Goal: Communication & Community: Share content

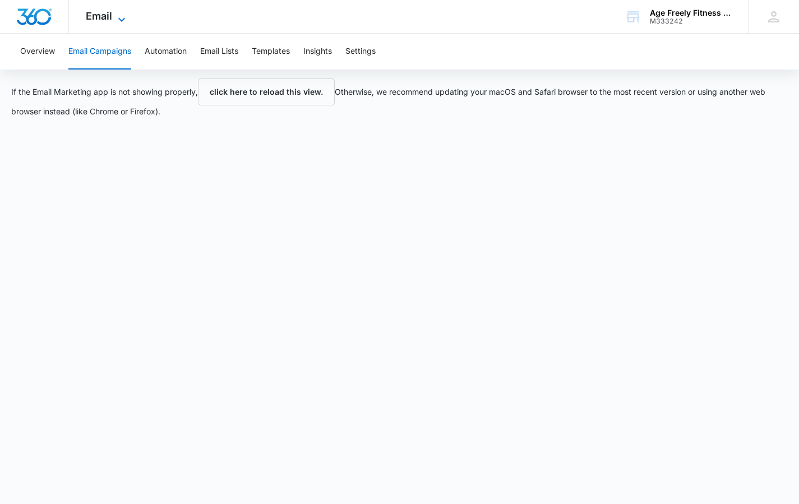
click at [119, 22] on icon at bounding box center [121, 19] width 13 height 13
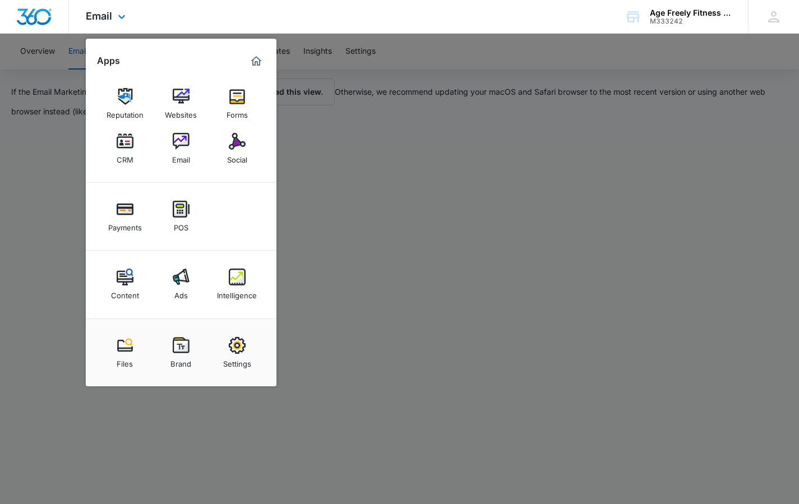
click at [237, 15] on div "Email Apps Reputation Websites Forms CRM Email Social Payments POS Content Ads …" at bounding box center [399, 17] width 799 height 34
click at [122, 13] on icon at bounding box center [121, 19] width 13 height 13
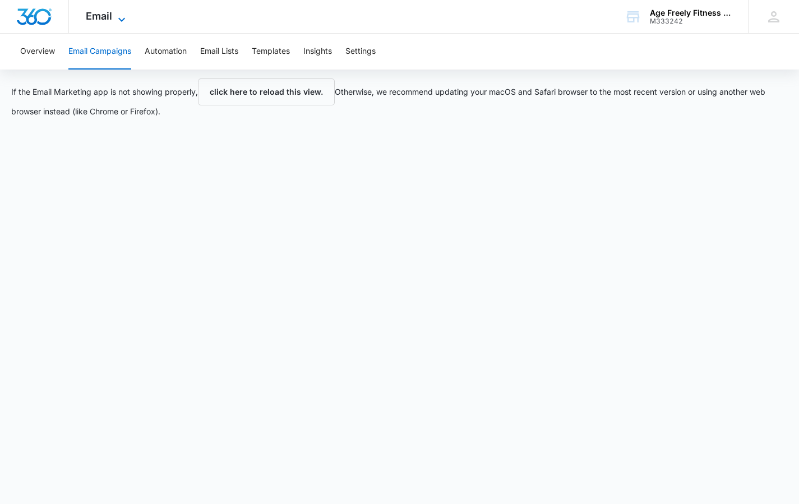
click at [121, 20] on icon at bounding box center [121, 19] width 7 height 4
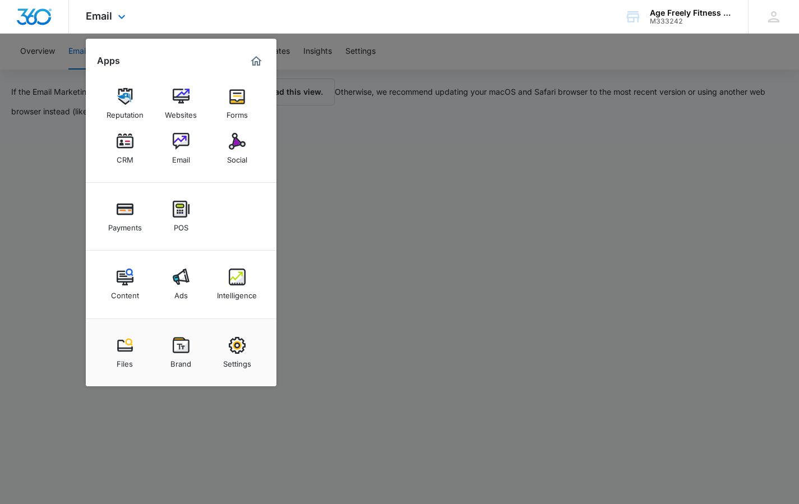
click at [433, 15] on div "Email Apps Reputation Websites Forms CRM Email Social Payments POS Content Ads …" at bounding box center [399, 17] width 799 height 34
click at [119, 19] on icon at bounding box center [121, 19] width 7 height 4
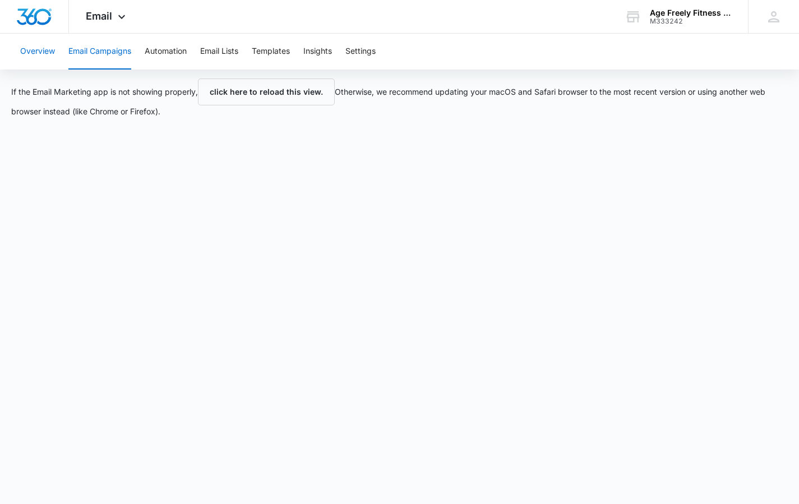
click at [26, 52] on button "Overview" at bounding box center [37, 52] width 35 height 36
click at [123, 21] on icon at bounding box center [121, 19] width 13 height 13
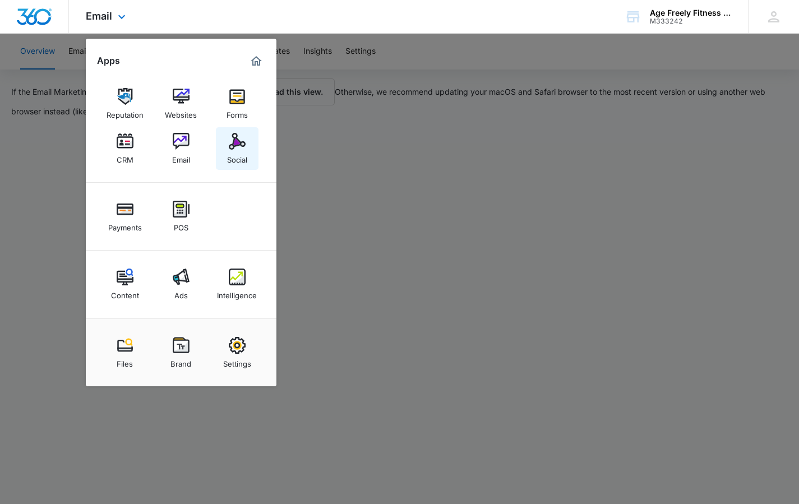
click at [238, 159] on div "Social" at bounding box center [237, 157] width 20 height 15
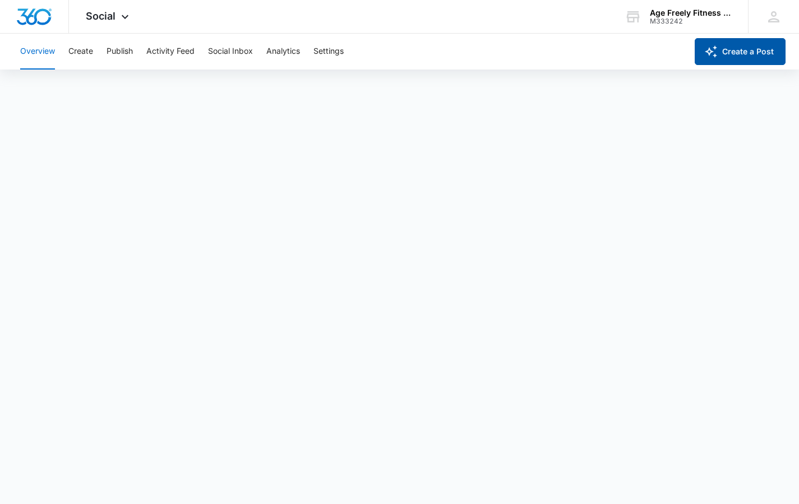
click at [724, 55] on button "Create a Post" at bounding box center [740, 51] width 91 height 27
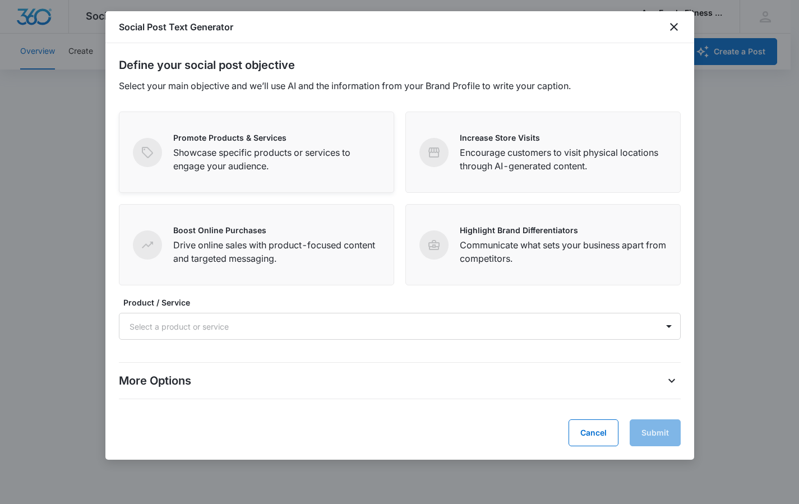
click at [258, 170] on p "Showcase specific products or services to engage your audience." at bounding box center [276, 159] width 207 height 27
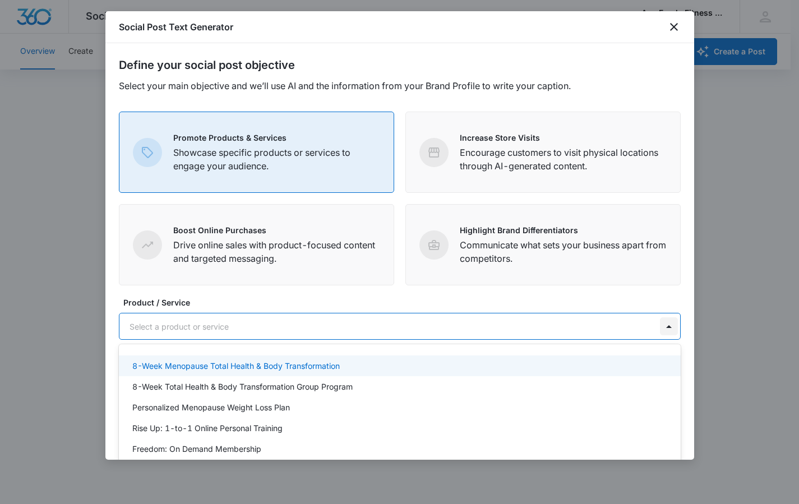
click at [660, 334] on div at bounding box center [669, 326] width 18 height 18
click at [343, 367] on div "8-Week Menopause Total Health & Body Transformation" at bounding box center [398, 366] width 533 height 12
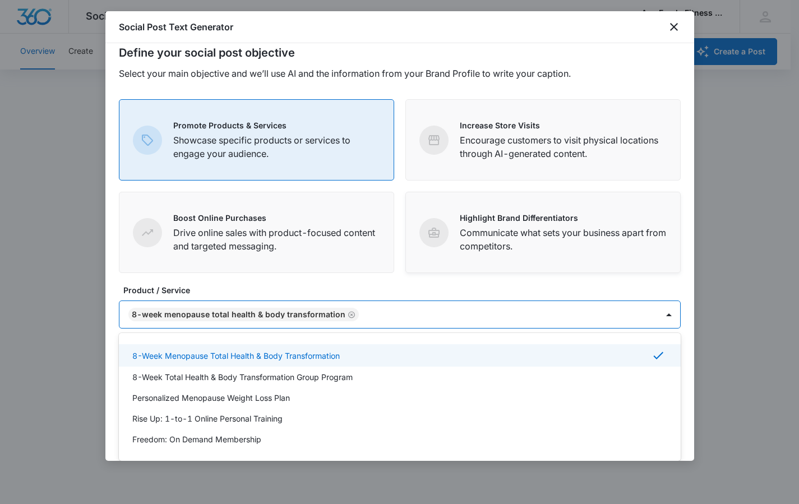
scroll to position [12, 0]
click at [602, 275] on form "Define your social post objective Select your main objective and we’ll use AI a…" at bounding box center [400, 239] width 562 height 391
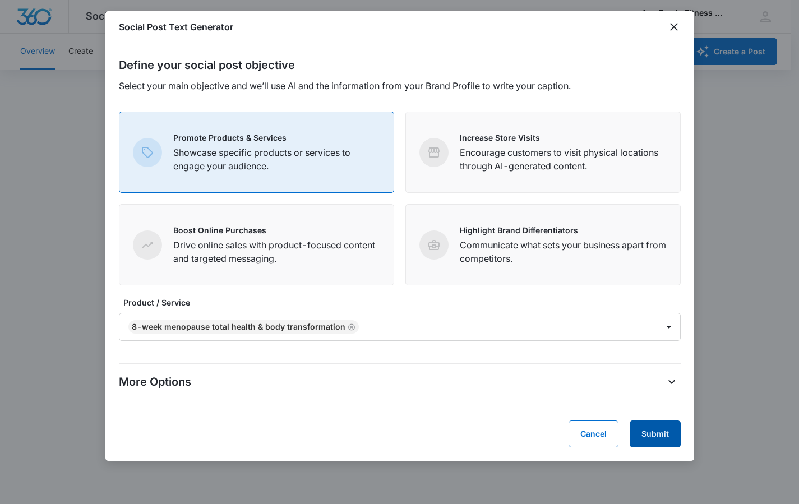
click at [645, 427] on button "Submit" at bounding box center [655, 434] width 51 height 27
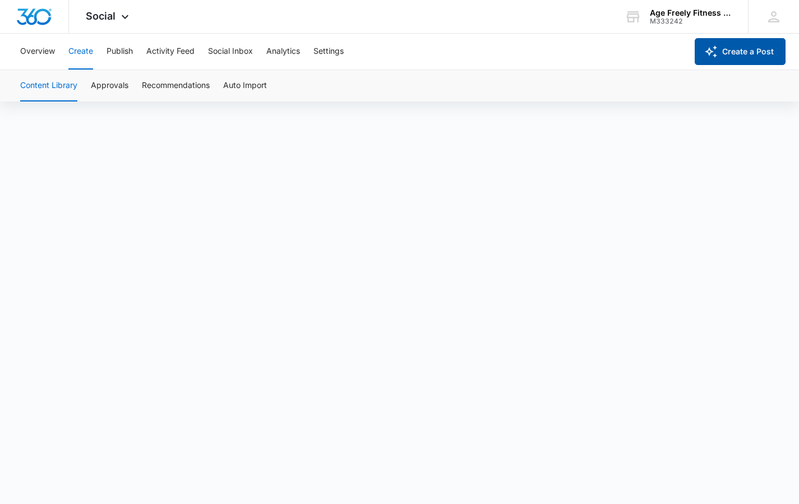
click at [742, 54] on button "Create a Post" at bounding box center [740, 51] width 91 height 27
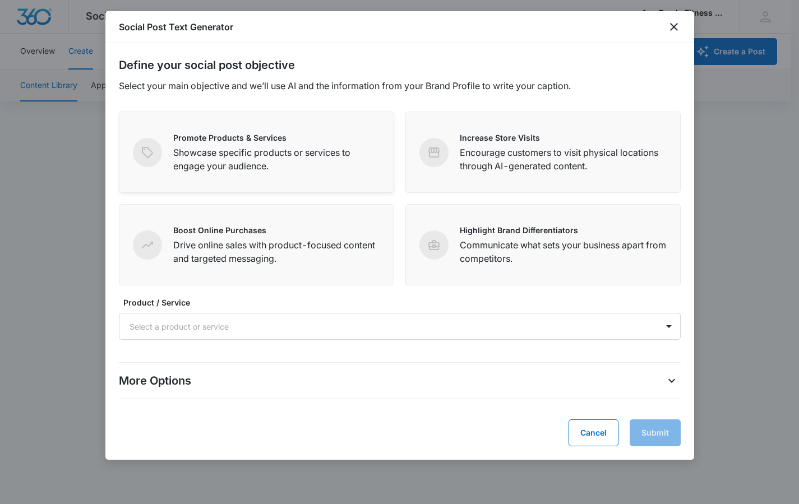
click at [289, 168] on p "Showcase specific products or services to engage your audience." at bounding box center [276, 159] width 207 height 27
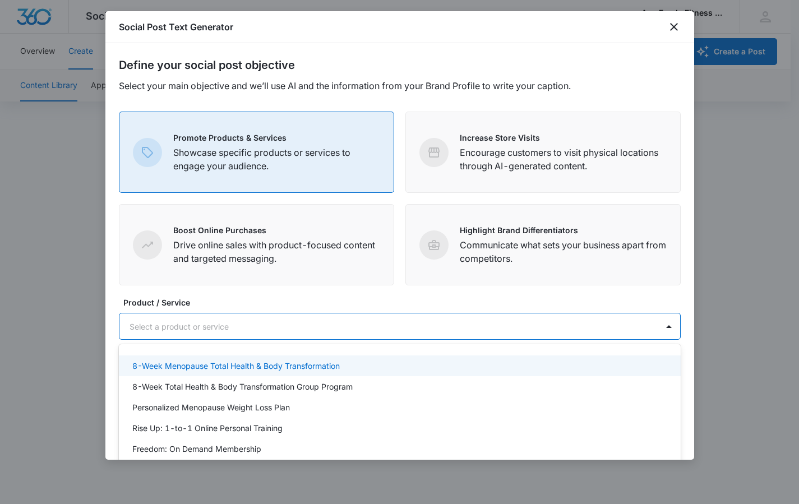
click at [632, 326] on div at bounding box center [387, 327] width 514 height 14
click at [337, 367] on p "8-Week Menopause Total Health & Body Transformation" at bounding box center [235, 366] width 207 height 12
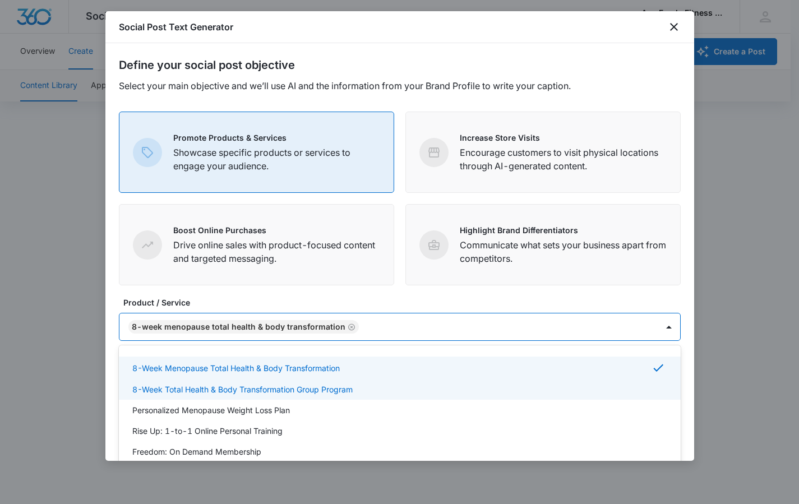
click at [593, 285] on form "Define your social post objective Select your main objective and we’ll use AI a…" at bounding box center [400, 252] width 562 height 391
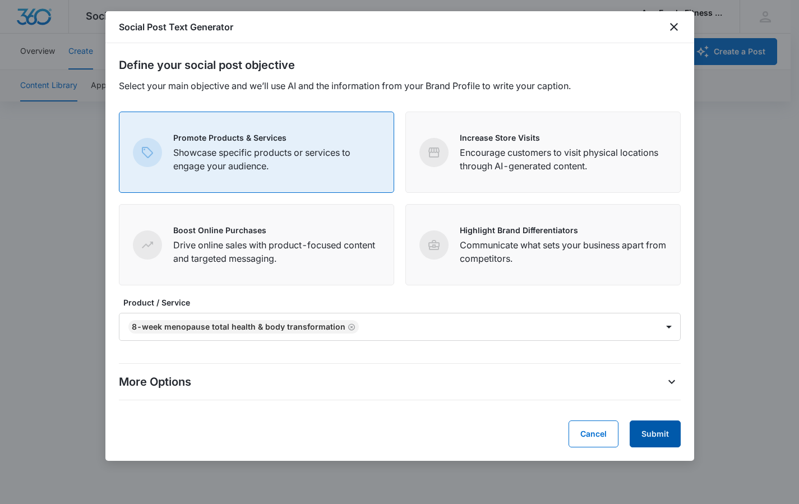
click at [650, 436] on button "Submit" at bounding box center [655, 434] width 51 height 27
